Goal: Information Seeking & Learning: Learn about a topic

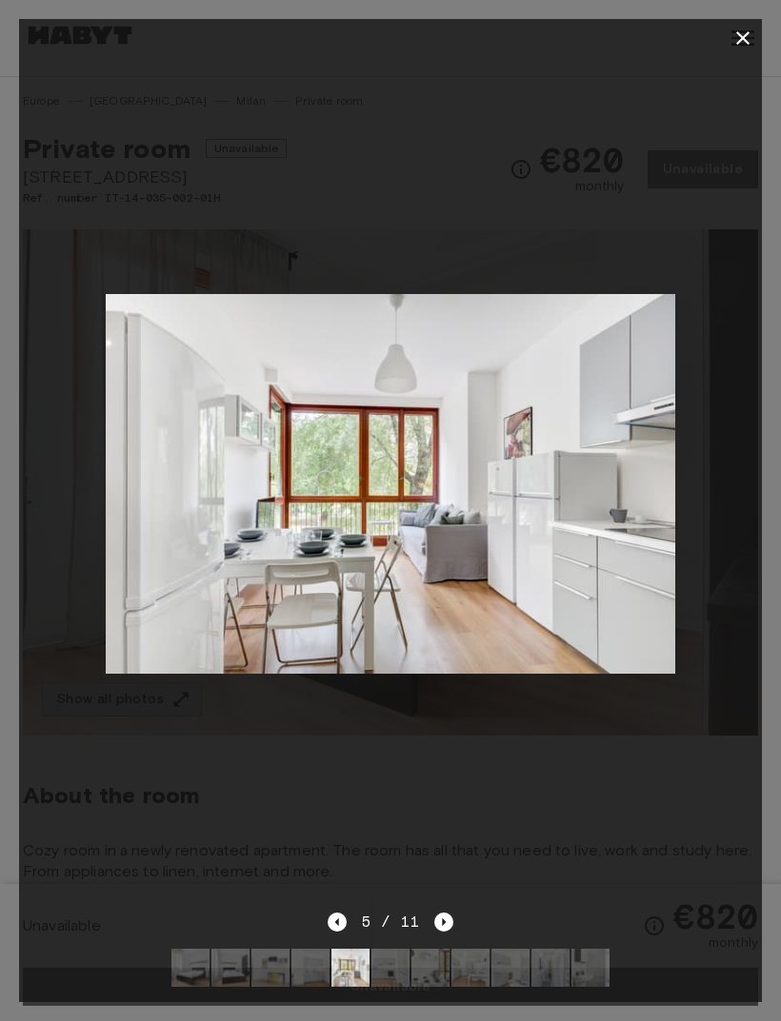
click at [750, 40] on icon "button" at bounding box center [742, 38] width 23 height 23
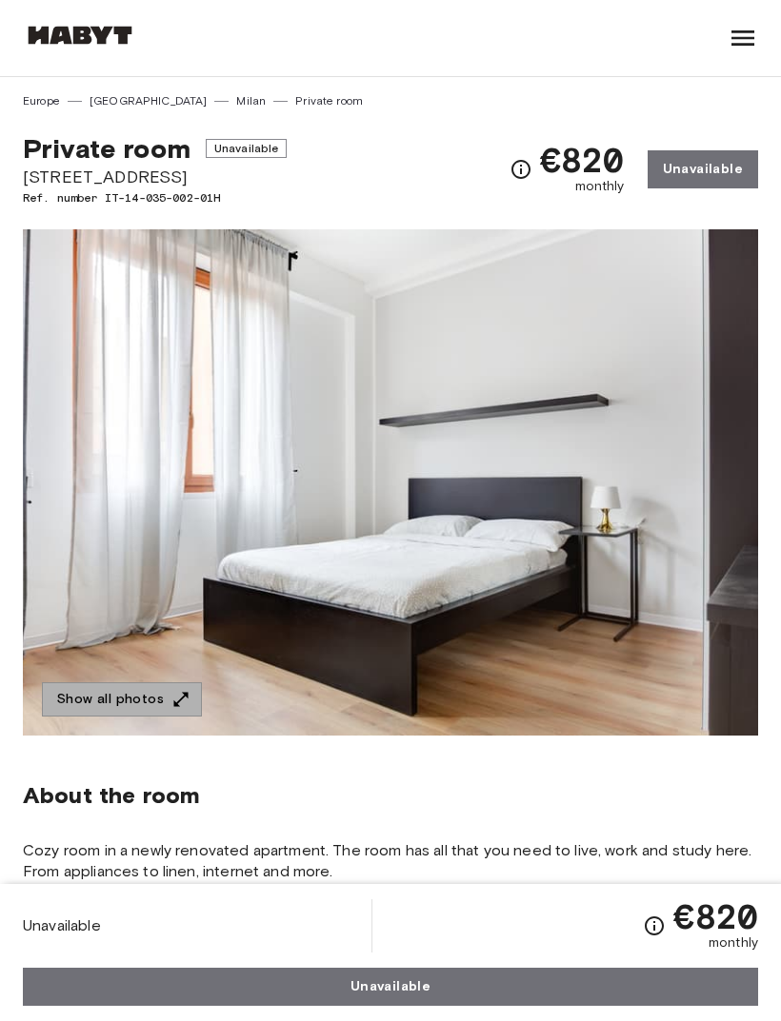
click at [695, 503] on img at bounding box center [390, 482] width 735 height 506
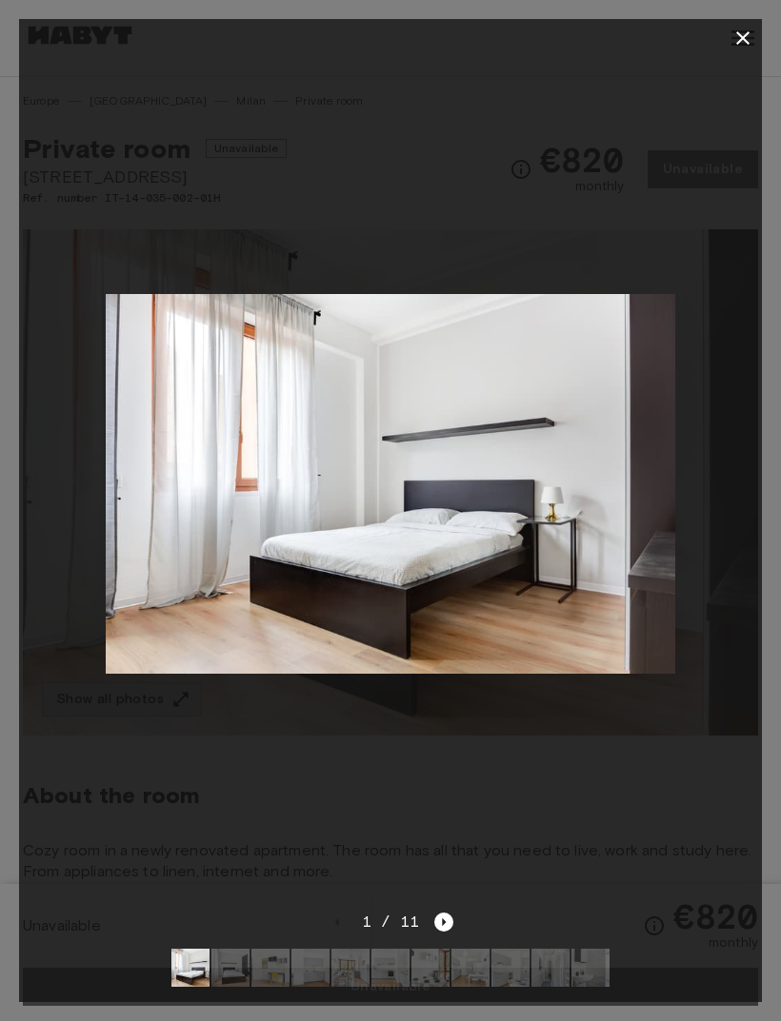
click at [436, 927] on icon "Next image" at bounding box center [443, 922] width 19 height 19
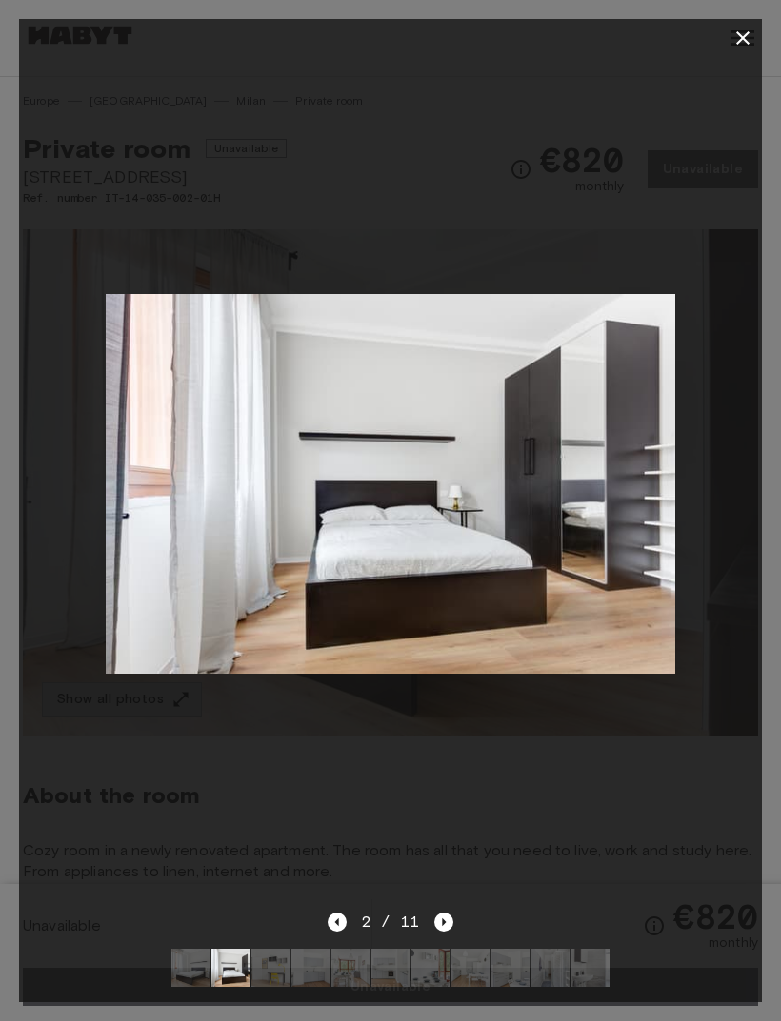
click at [438, 919] on icon "Next image" at bounding box center [443, 922] width 19 height 19
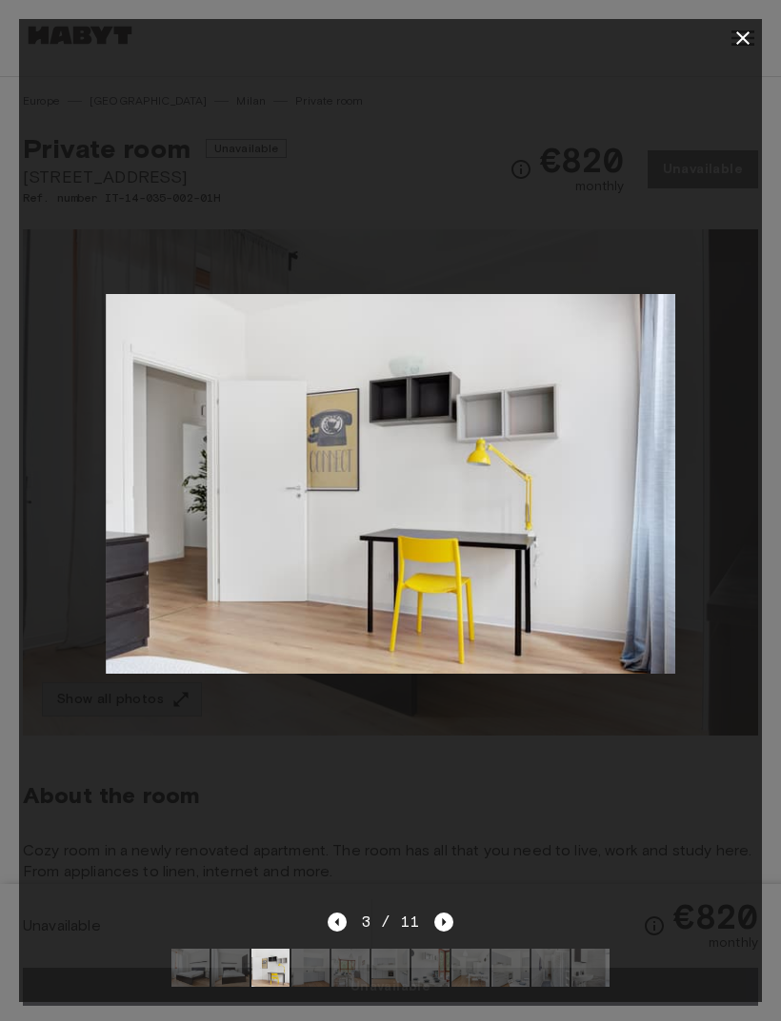
click at [445, 928] on icon "Next image" at bounding box center [443, 922] width 19 height 19
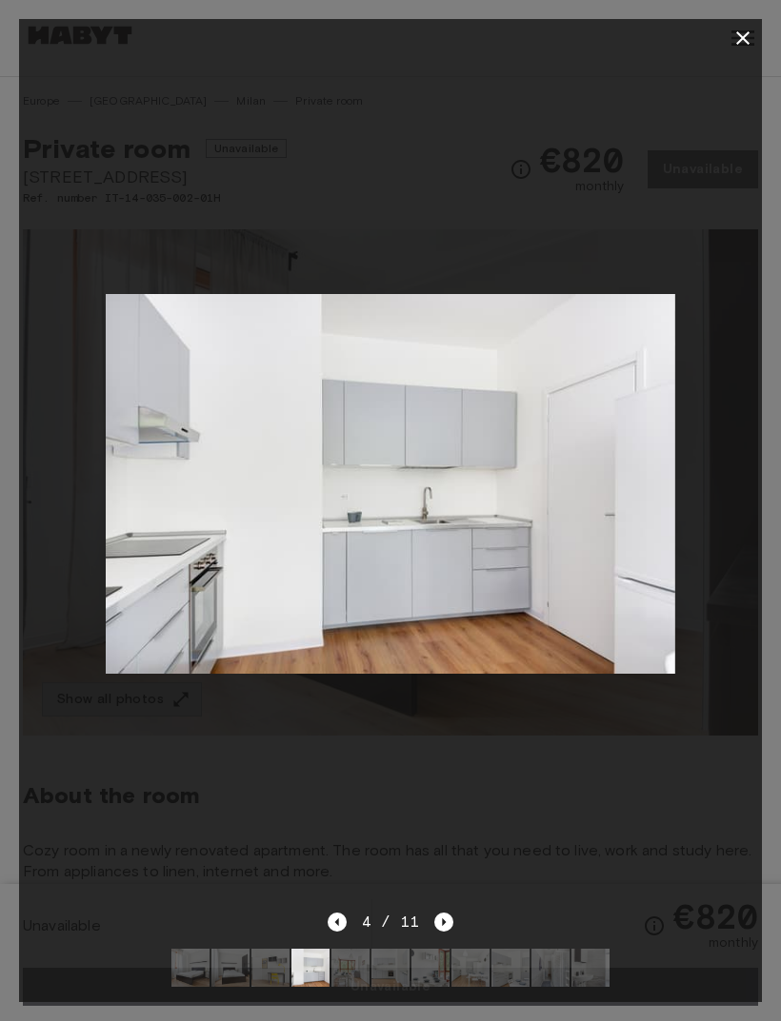
click at [441, 927] on icon "Next image" at bounding box center [443, 922] width 19 height 19
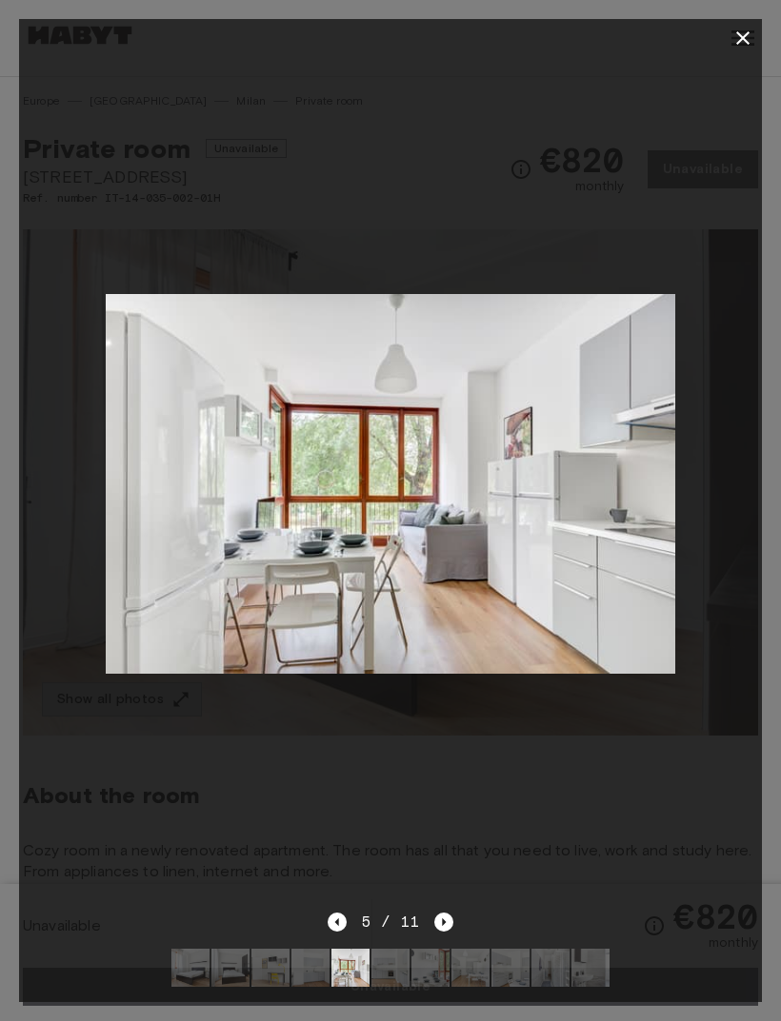
click at [435, 926] on icon "Next image" at bounding box center [443, 922] width 19 height 19
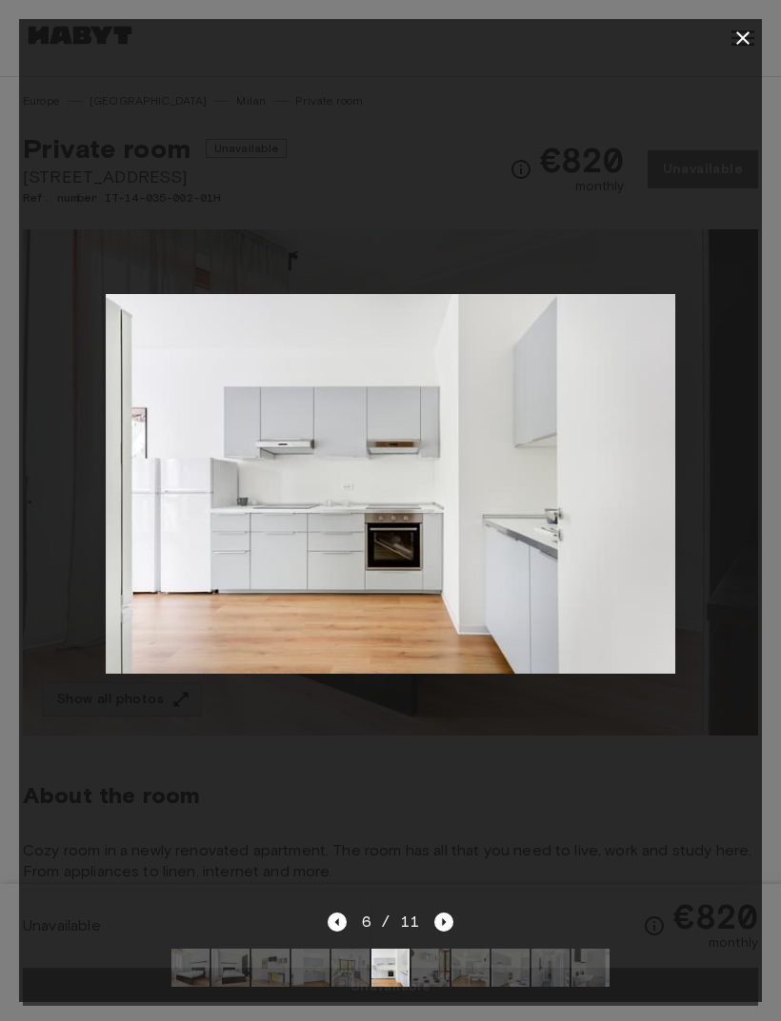
click at [435, 927] on icon "Next image" at bounding box center [443, 922] width 19 height 19
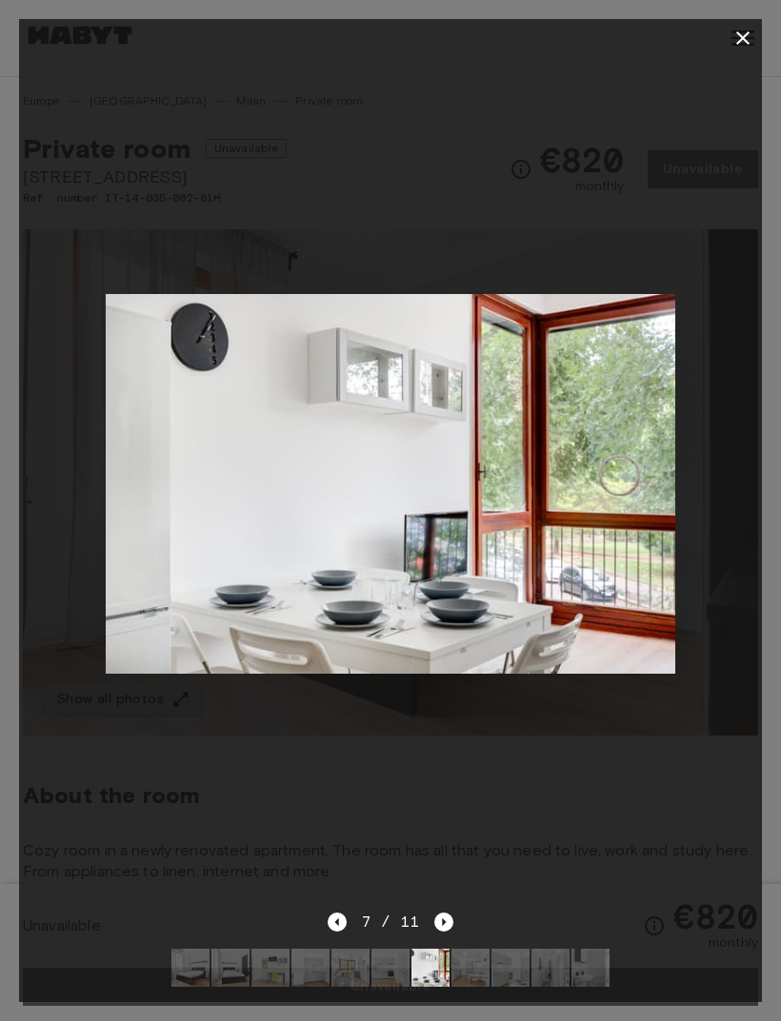
click at [443, 919] on icon "Next image" at bounding box center [445, 923] width 4 height 8
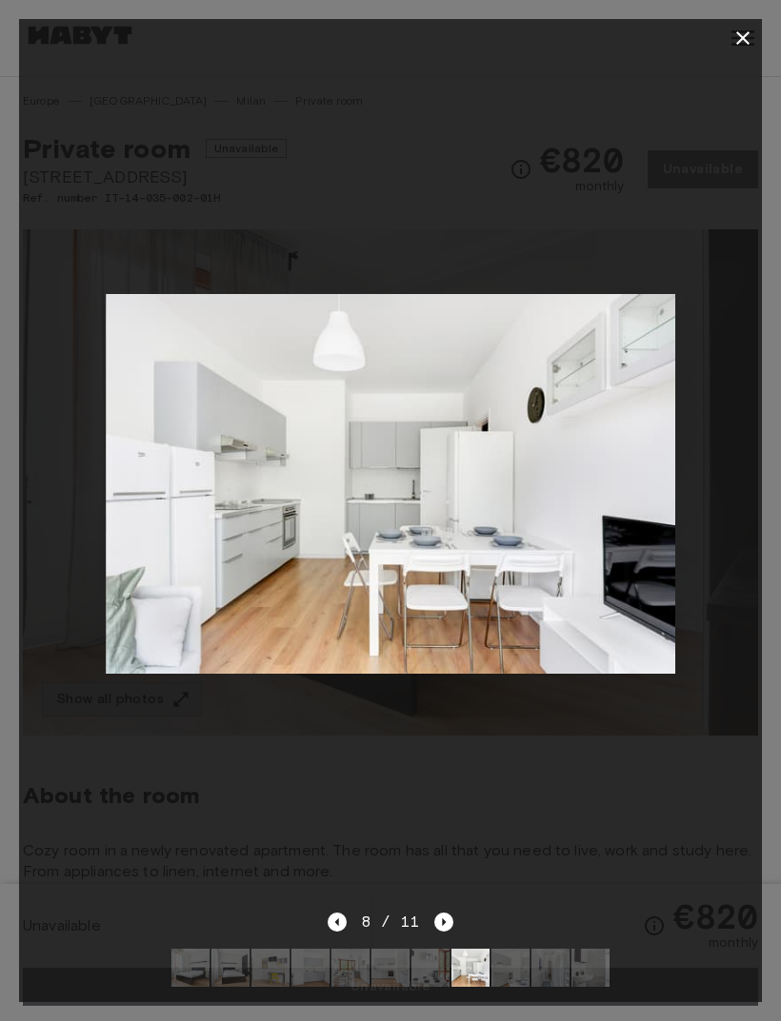
click at [436, 924] on icon "Next image" at bounding box center [443, 922] width 19 height 19
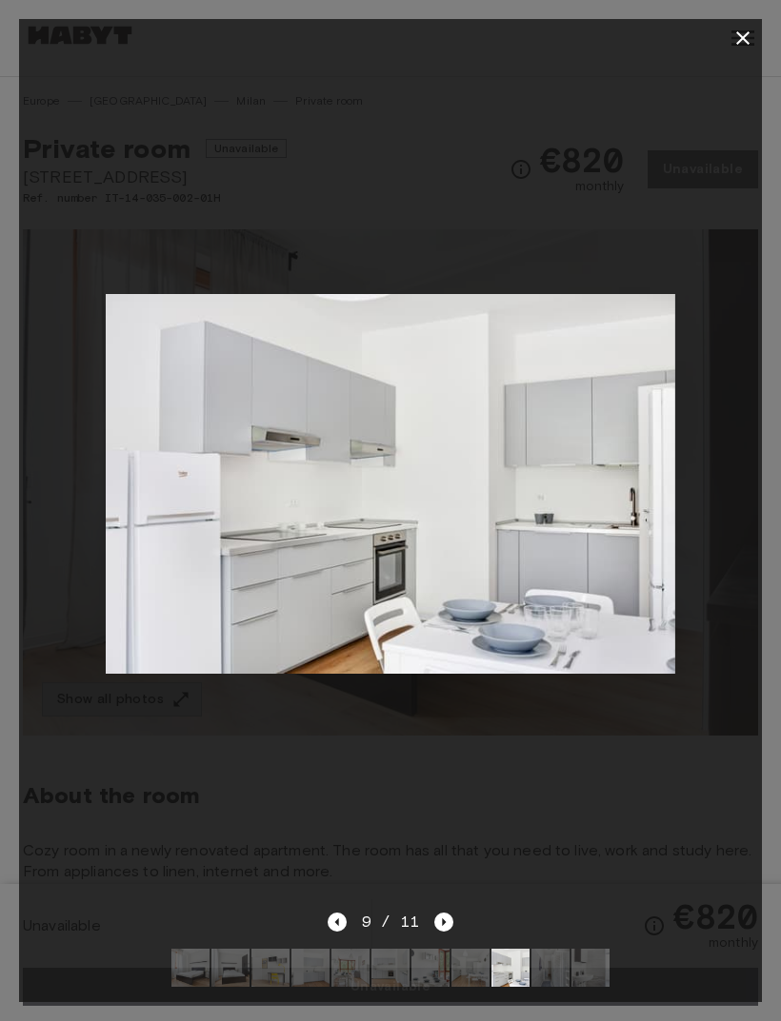
click at [445, 930] on icon "Next image" at bounding box center [443, 922] width 19 height 19
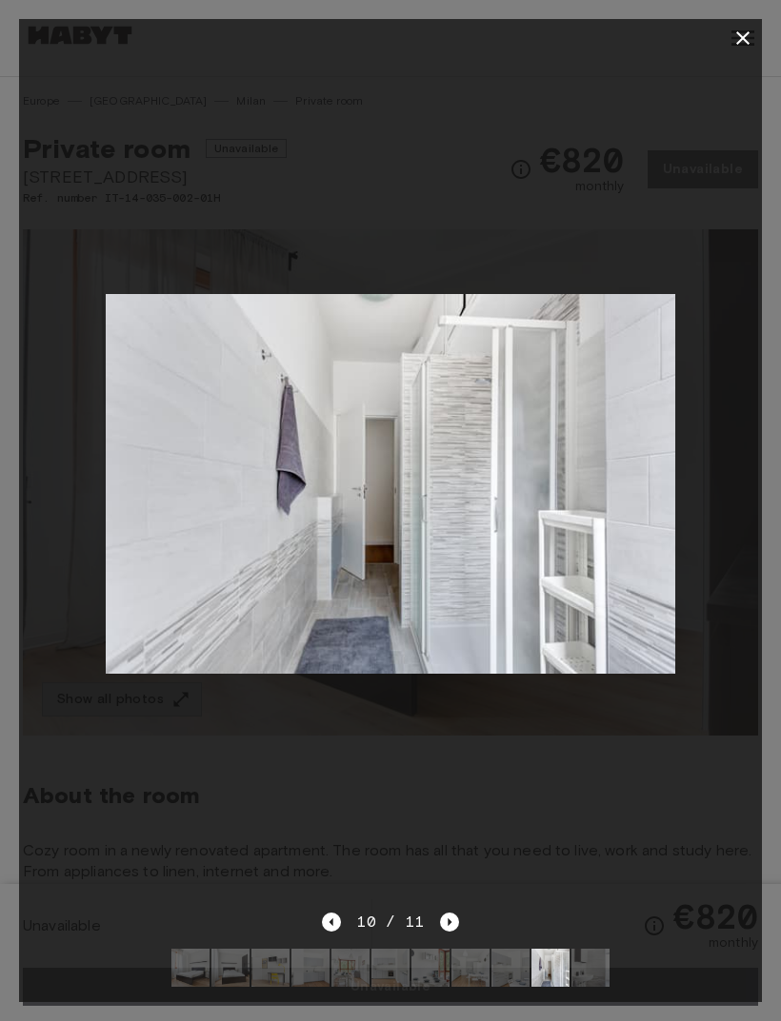
click at [434, 926] on div "10 / 11" at bounding box center [390, 922] width 136 height 23
click at [447, 919] on icon "Next image" at bounding box center [449, 922] width 19 height 19
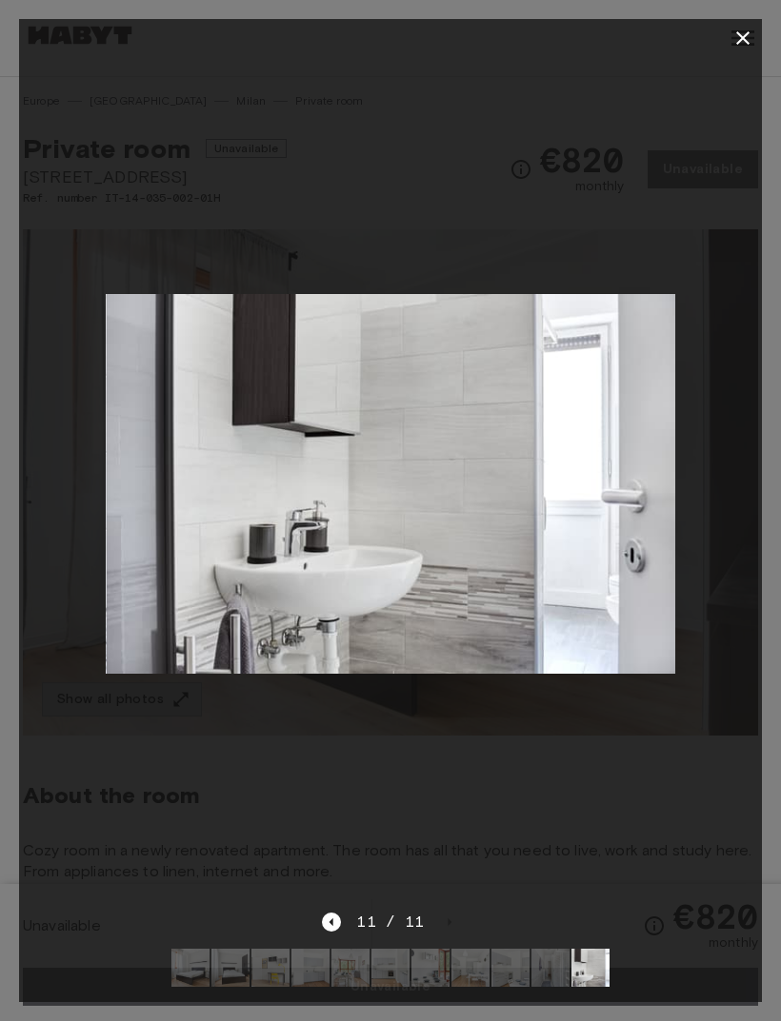
click at [458, 936] on div at bounding box center [390, 968] width 468 height 69
click at [312, 909] on div at bounding box center [390, 484] width 742 height 854
click at [326, 923] on icon "Previous image" at bounding box center [331, 922] width 19 height 19
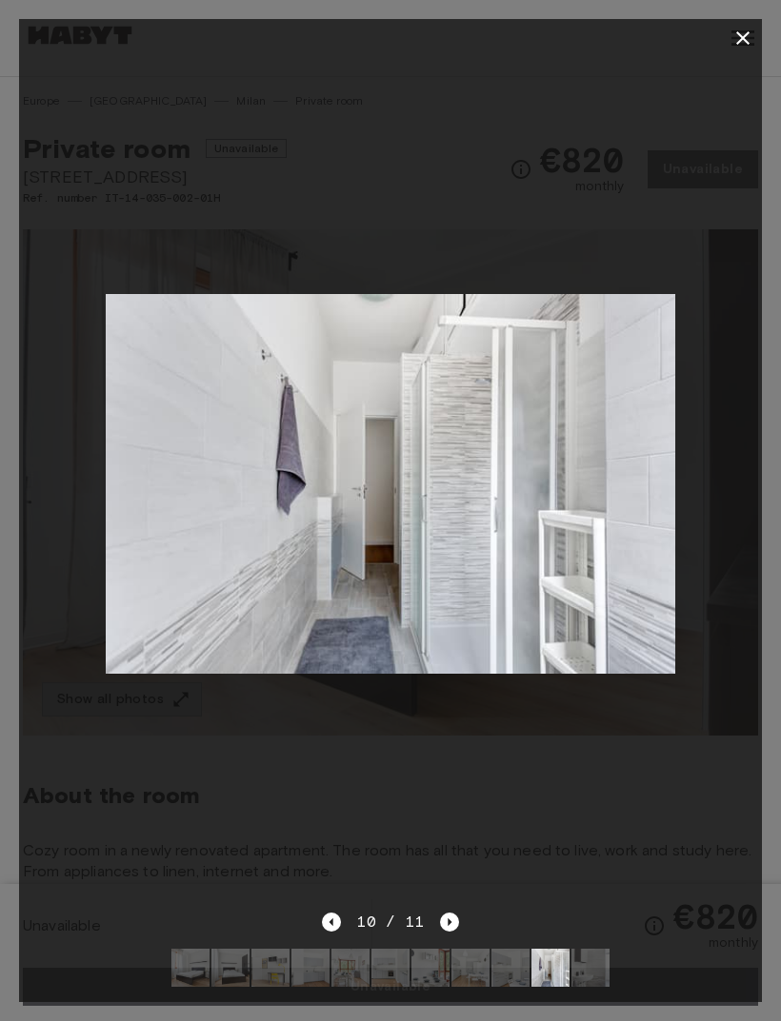
click at [735, 34] on icon "button" at bounding box center [742, 38] width 23 height 23
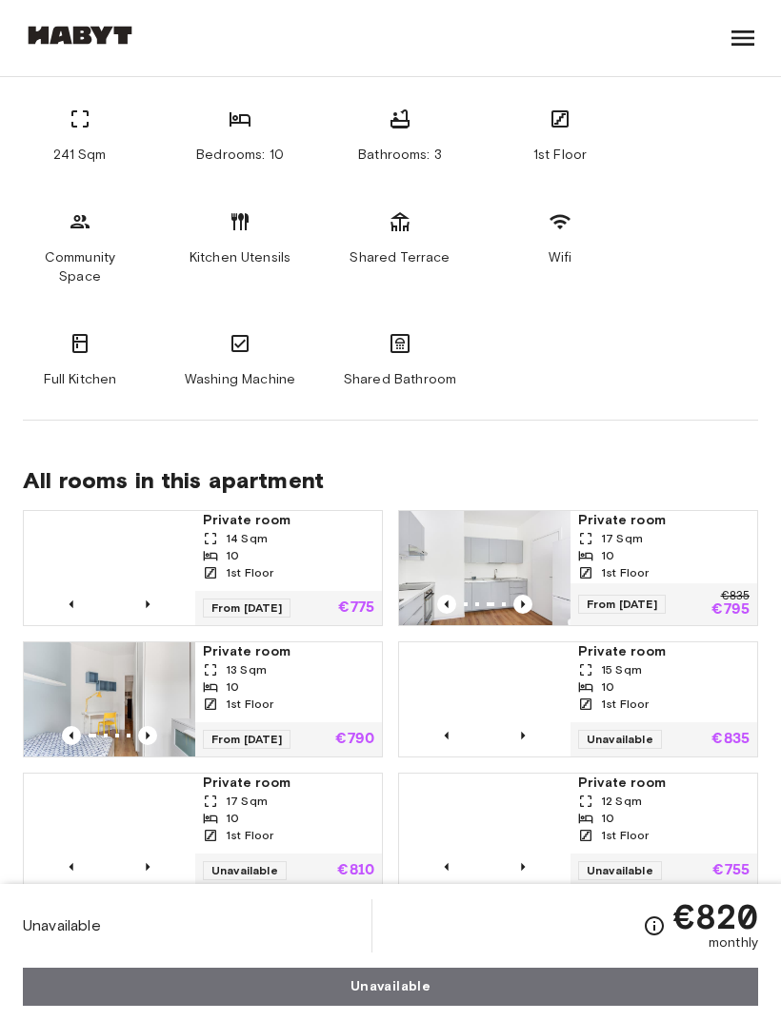
scroll to position [1069, 0]
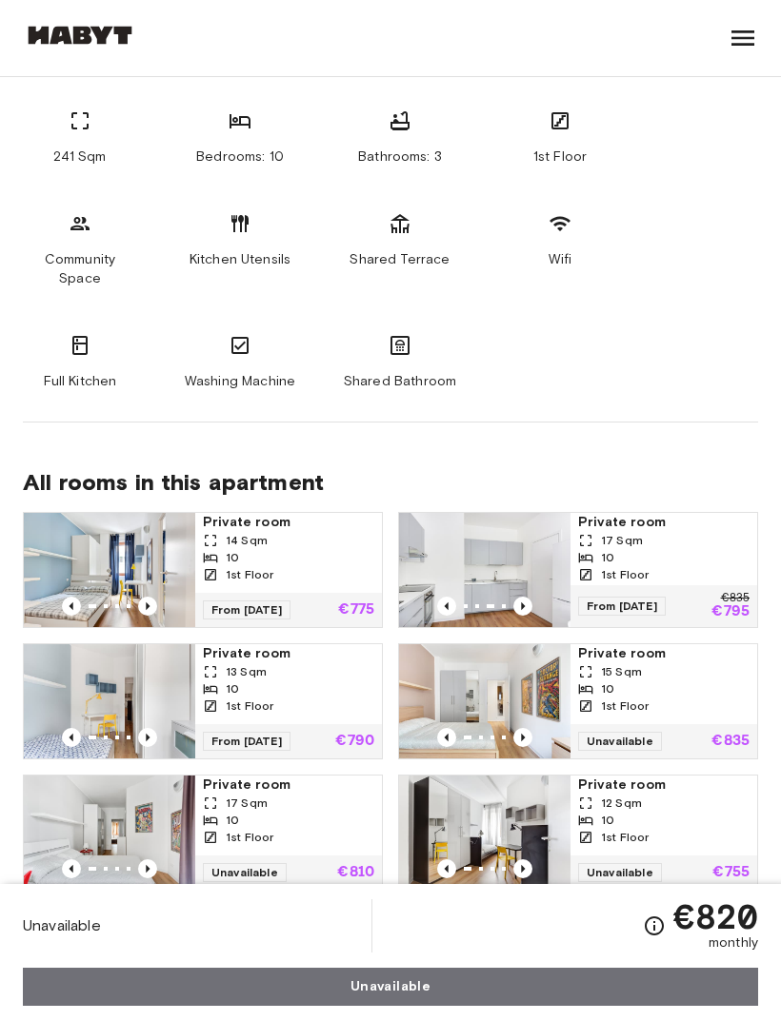
click at [474, 681] on img at bounding box center [484, 701] width 171 height 114
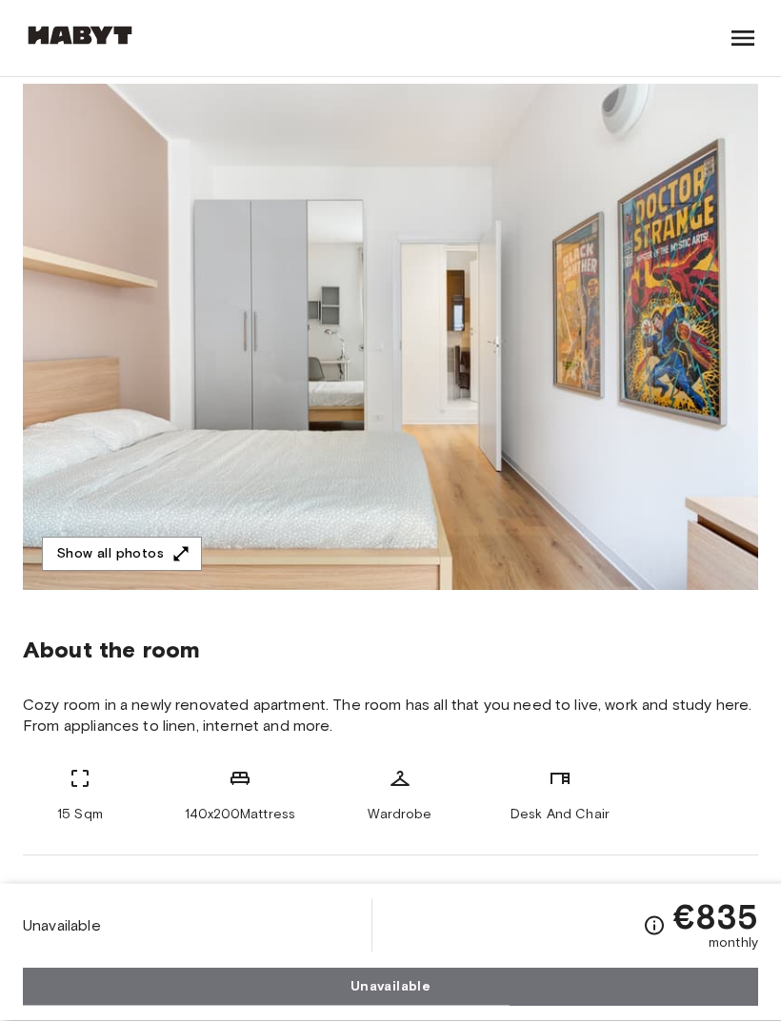
click at [156, 561] on button "Show all photos" at bounding box center [122, 555] width 160 height 35
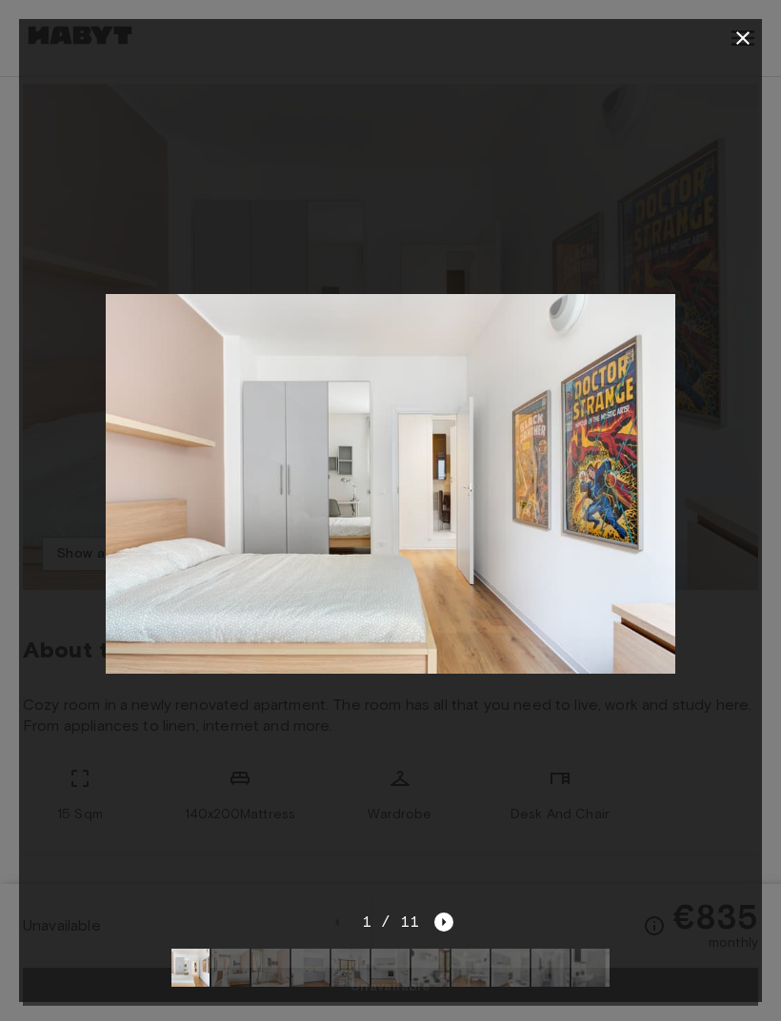
click at [219, 987] on img at bounding box center [230, 968] width 38 height 38
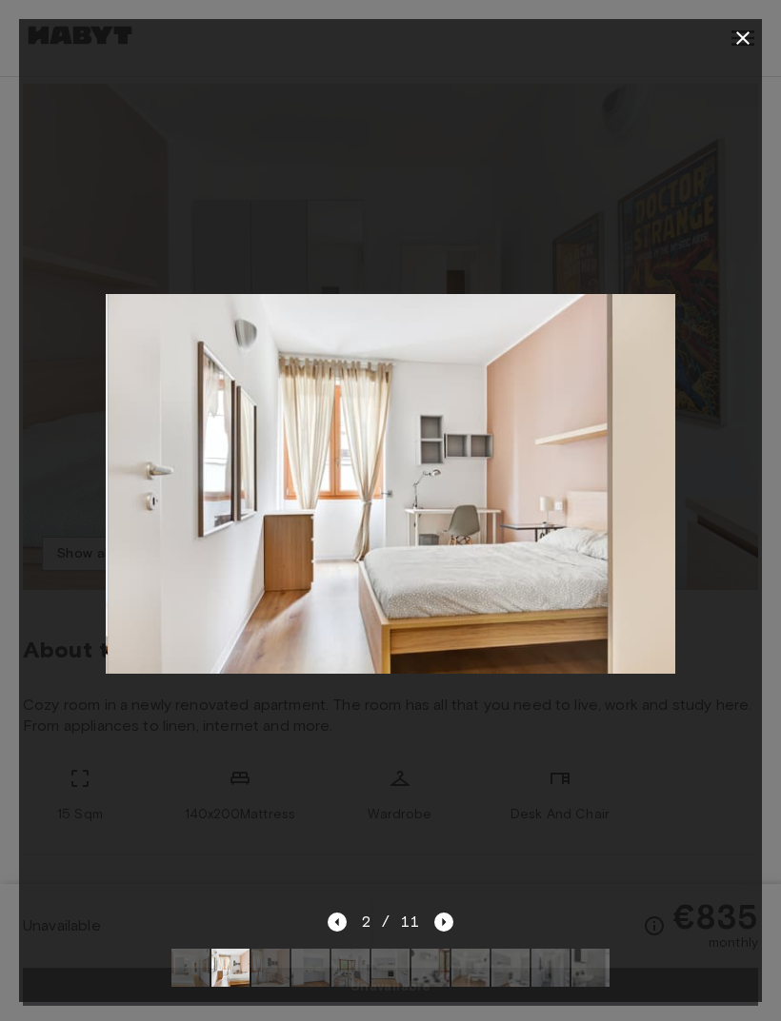
click at [274, 987] on img at bounding box center [270, 968] width 38 height 38
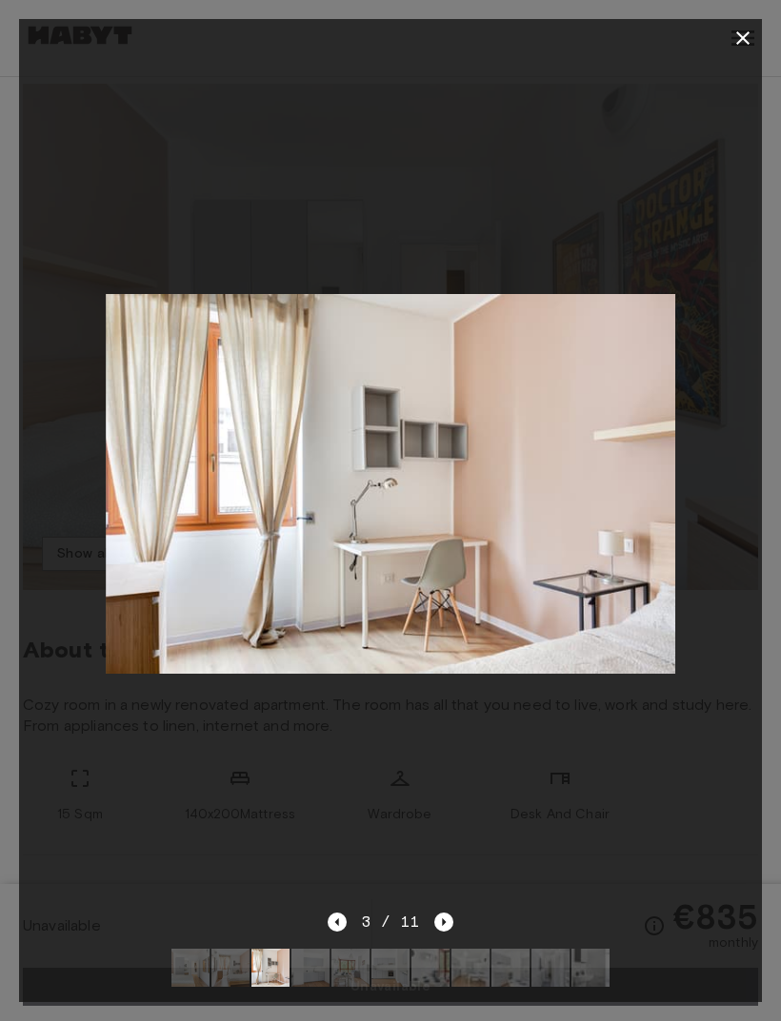
click at [397, 987] on img at bounding box center [390, 968] width 38 height 38
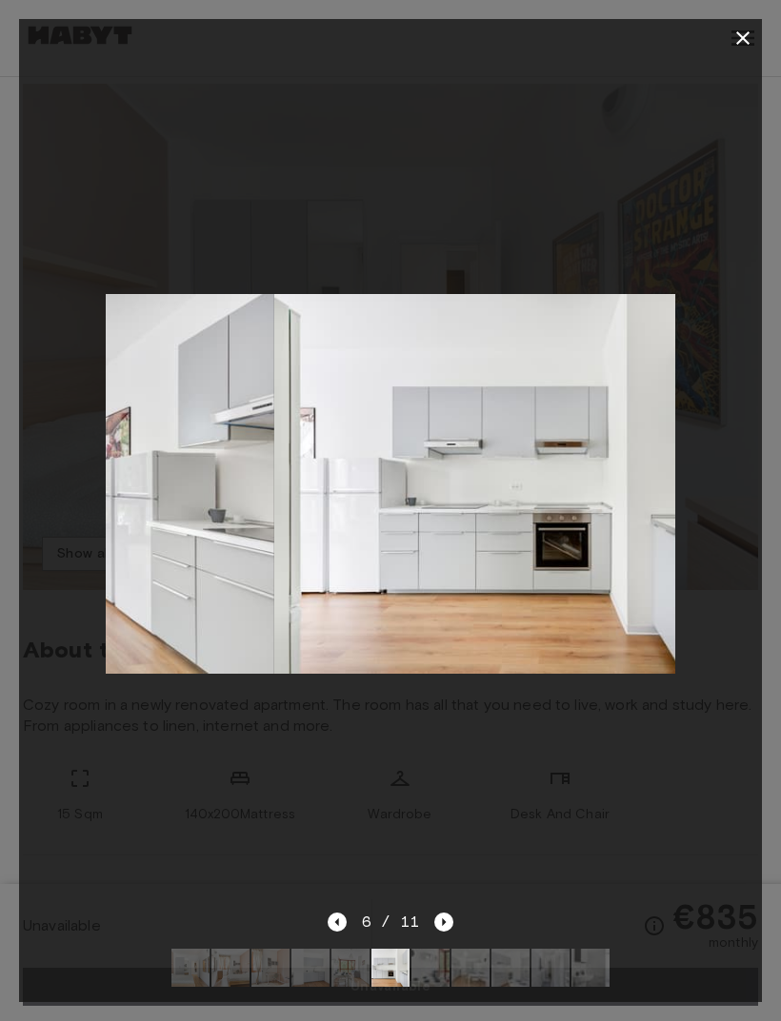
click at [415, 987] on img at bounding box center [430, 968] width 38 height 38
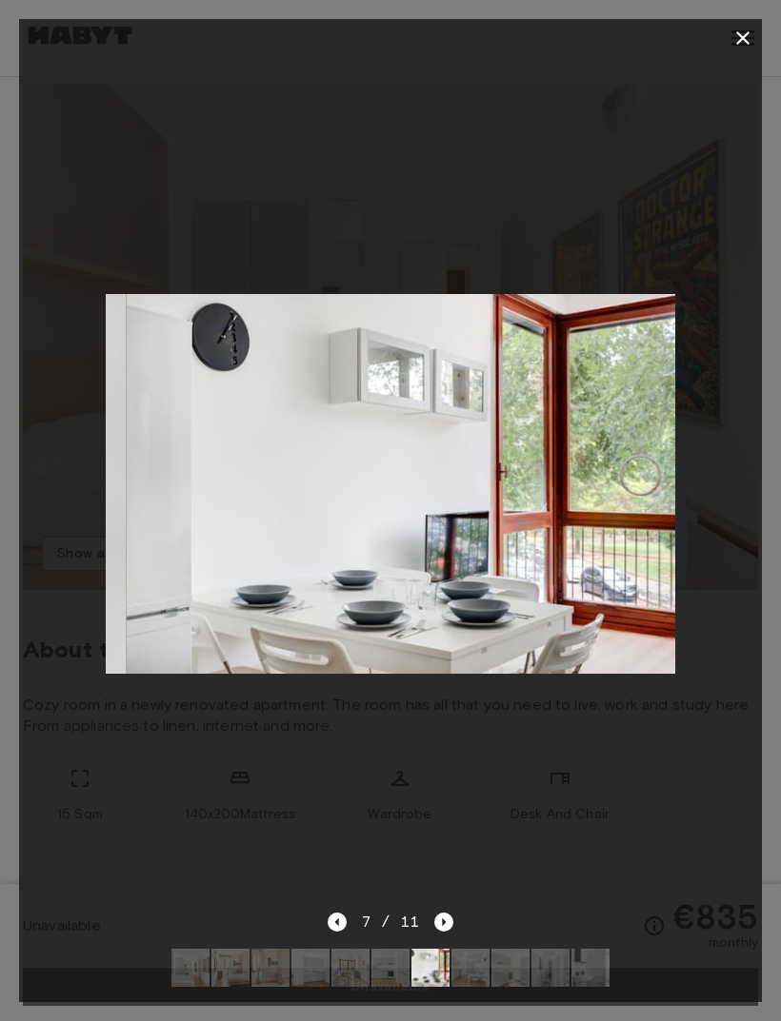
click at [467, 987] on img at bounding box center [470, 968] width 38 height 38
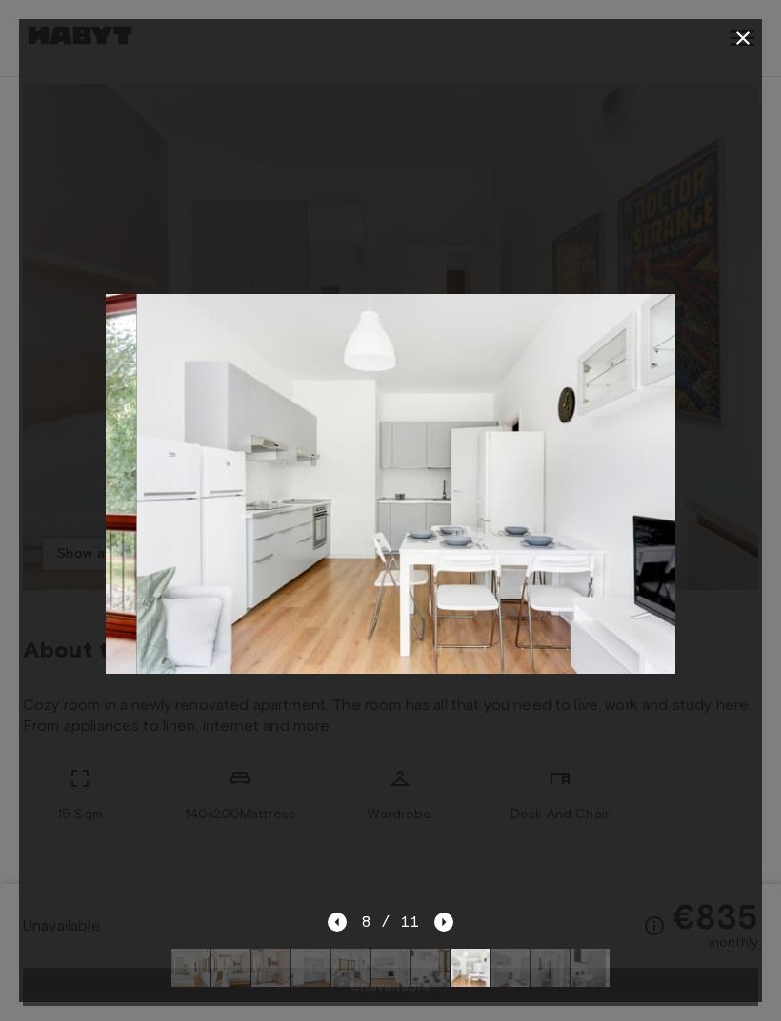
click at [520, 987] on img at bounding box center [510, 968] width 38 height 38
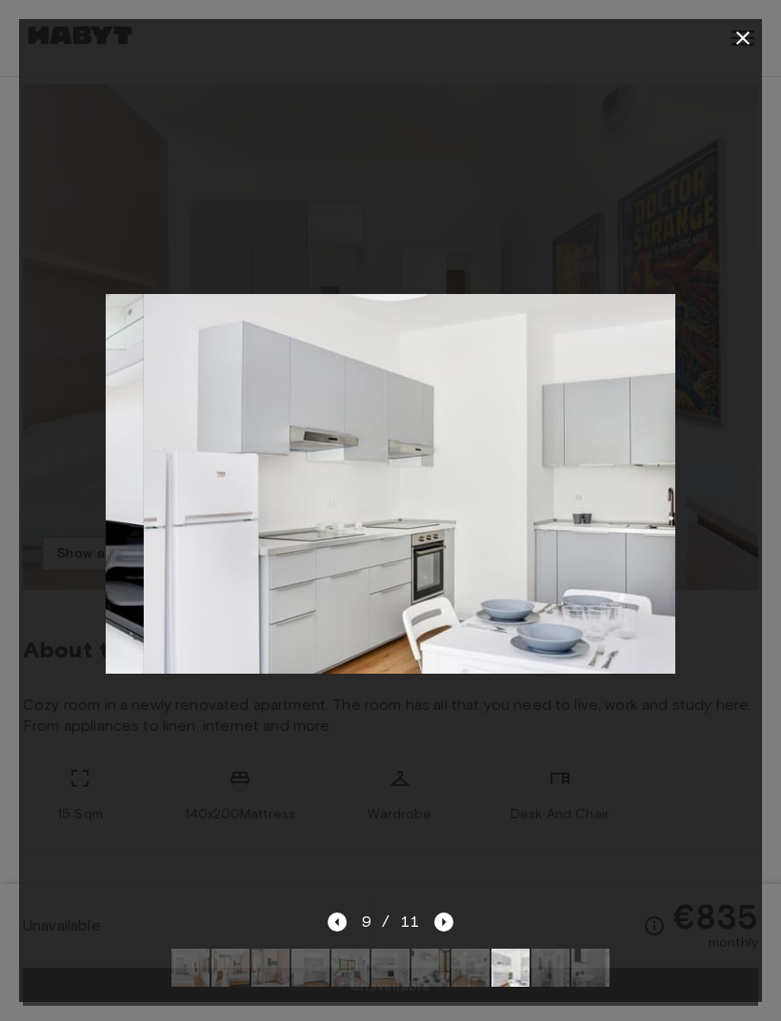
click at [564, 987] on img at bounding box center [550, 968] width 38 height 38
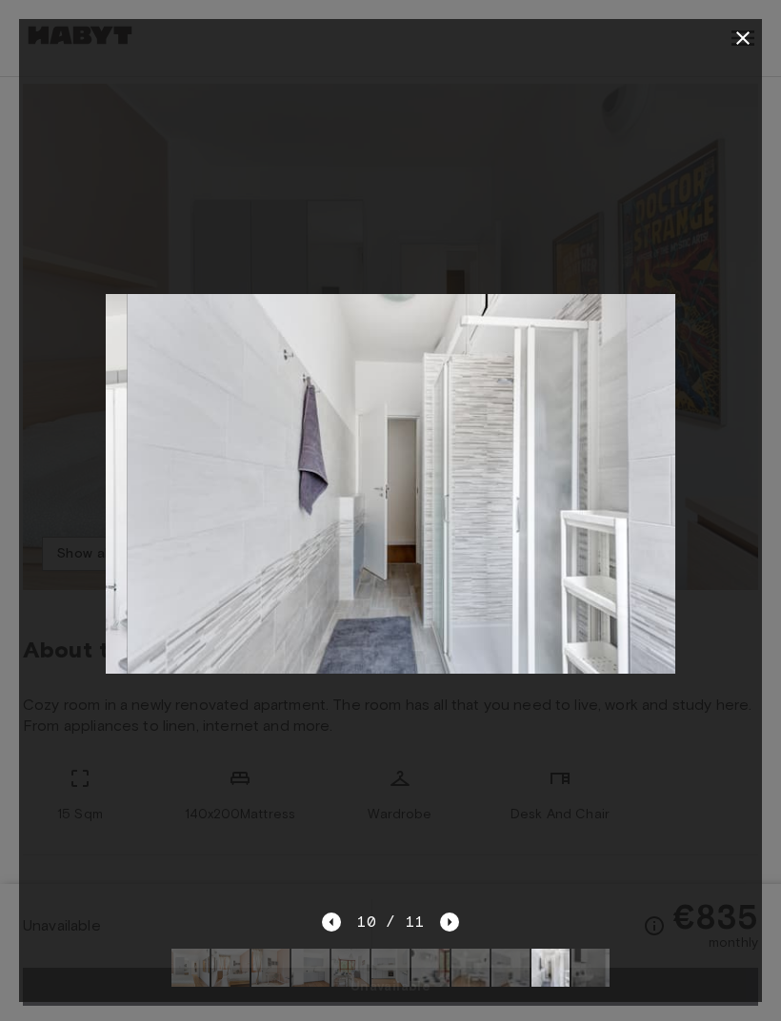
click at [579, 987] on img at bounding box center [590, 968] width 38 height 38
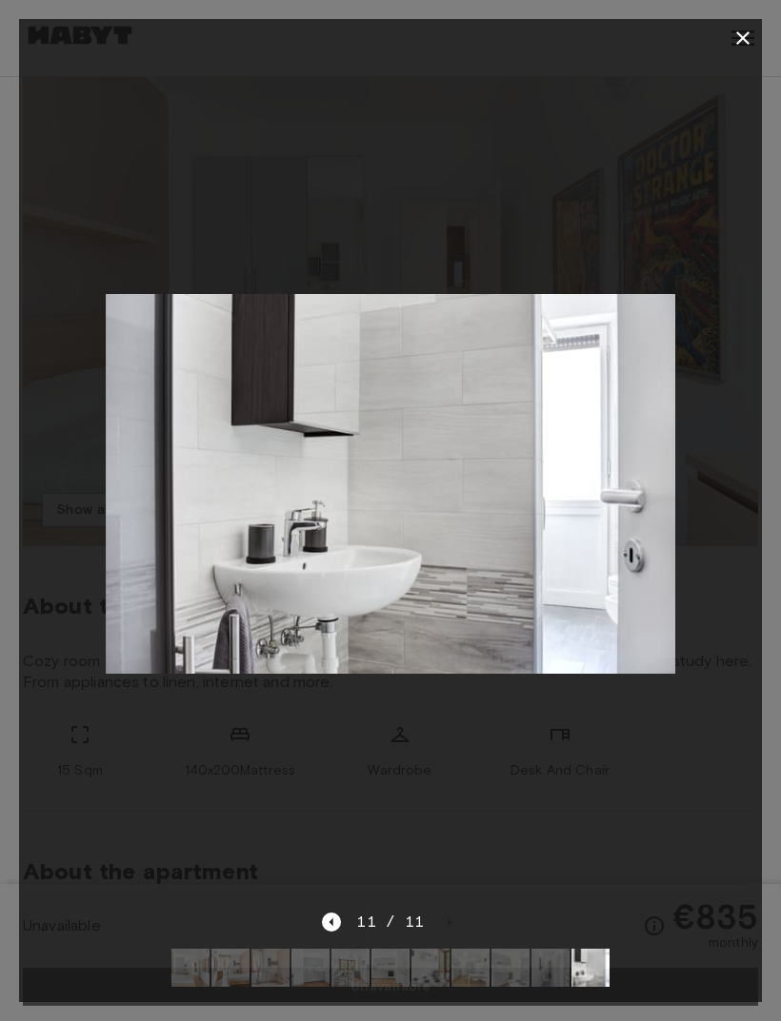
click at [739, 41] on icon "button" at bounding box center [742, 37] width 13 height 13
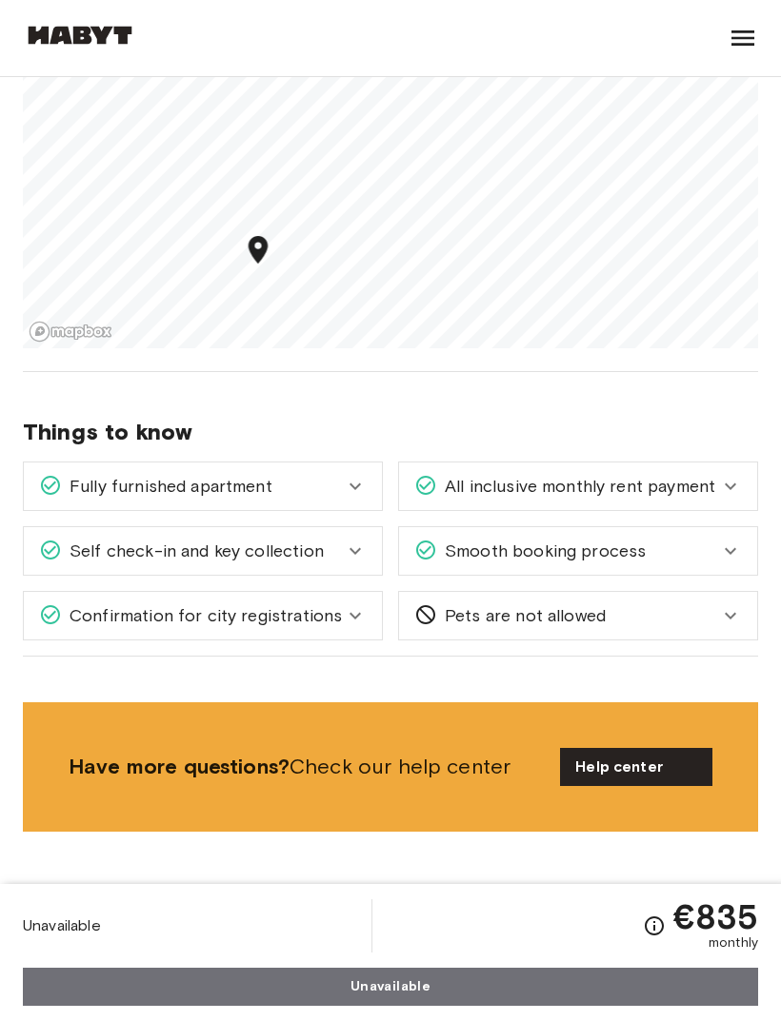
scroll to position [2157, 0]
